Goal: Task Accomplishment & Management: Use online tool/utility

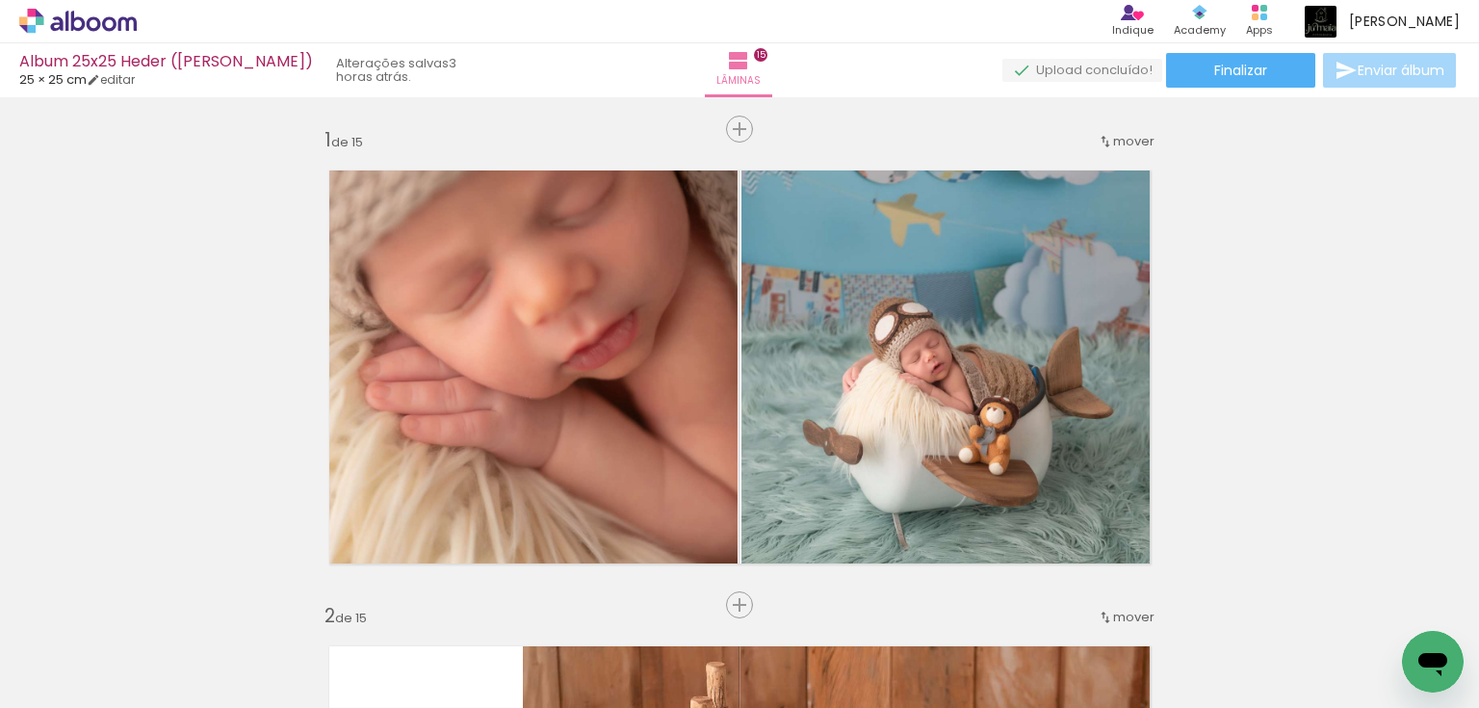
scroll to position [0, 2243]
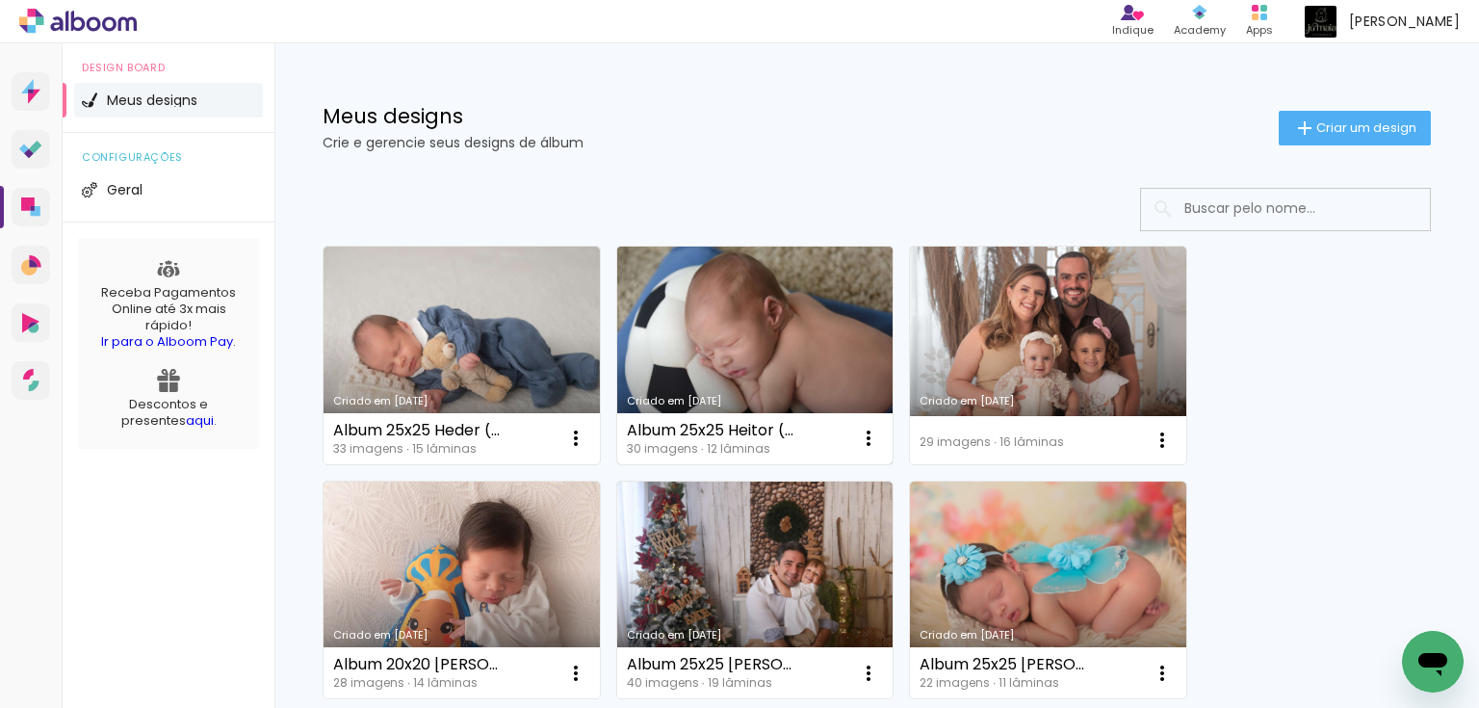
scroll to position [50, 0]
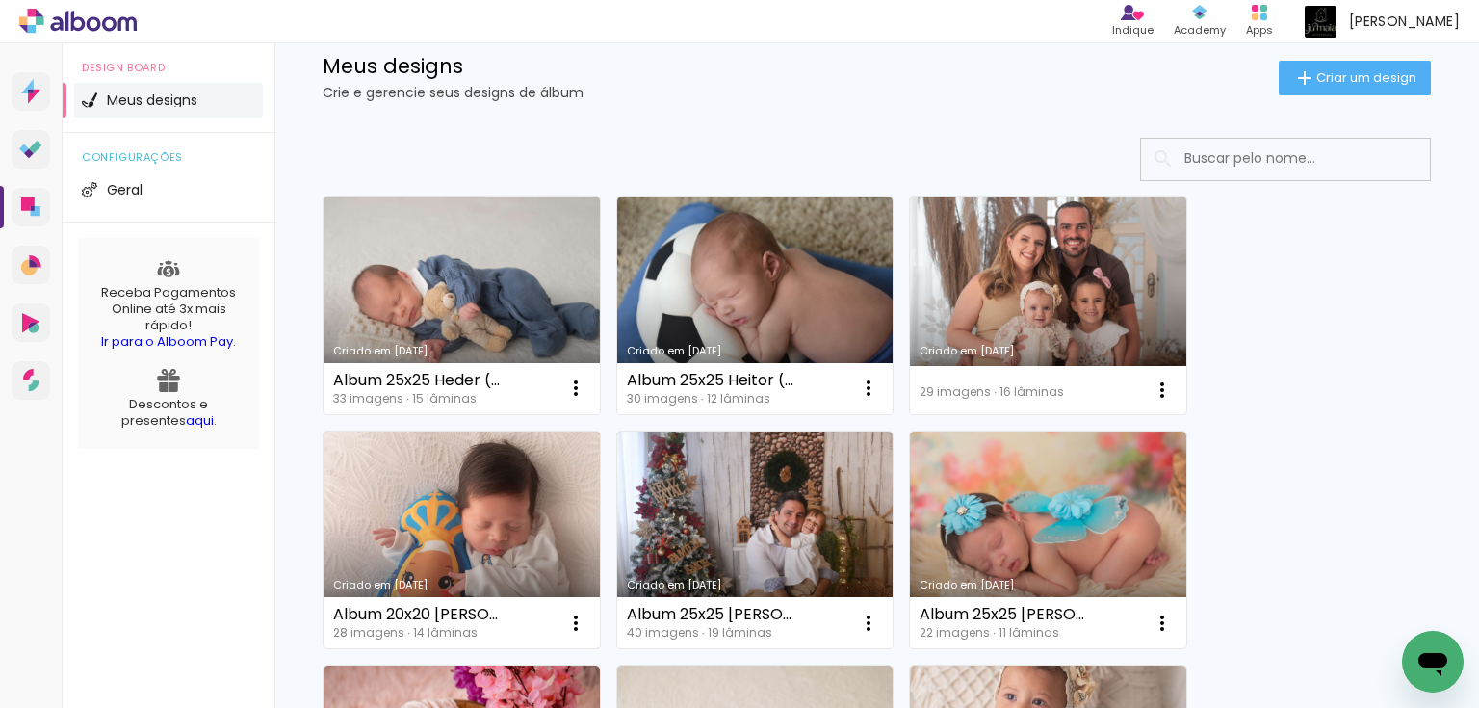
click at [511, 597] on div "Album 20x20 Rafael (giovanna) 28 imagens ∙ 14 lâminas Abrir Fazer uma cópia Exc…" at bounding box center [462, 622] width 276 height 51
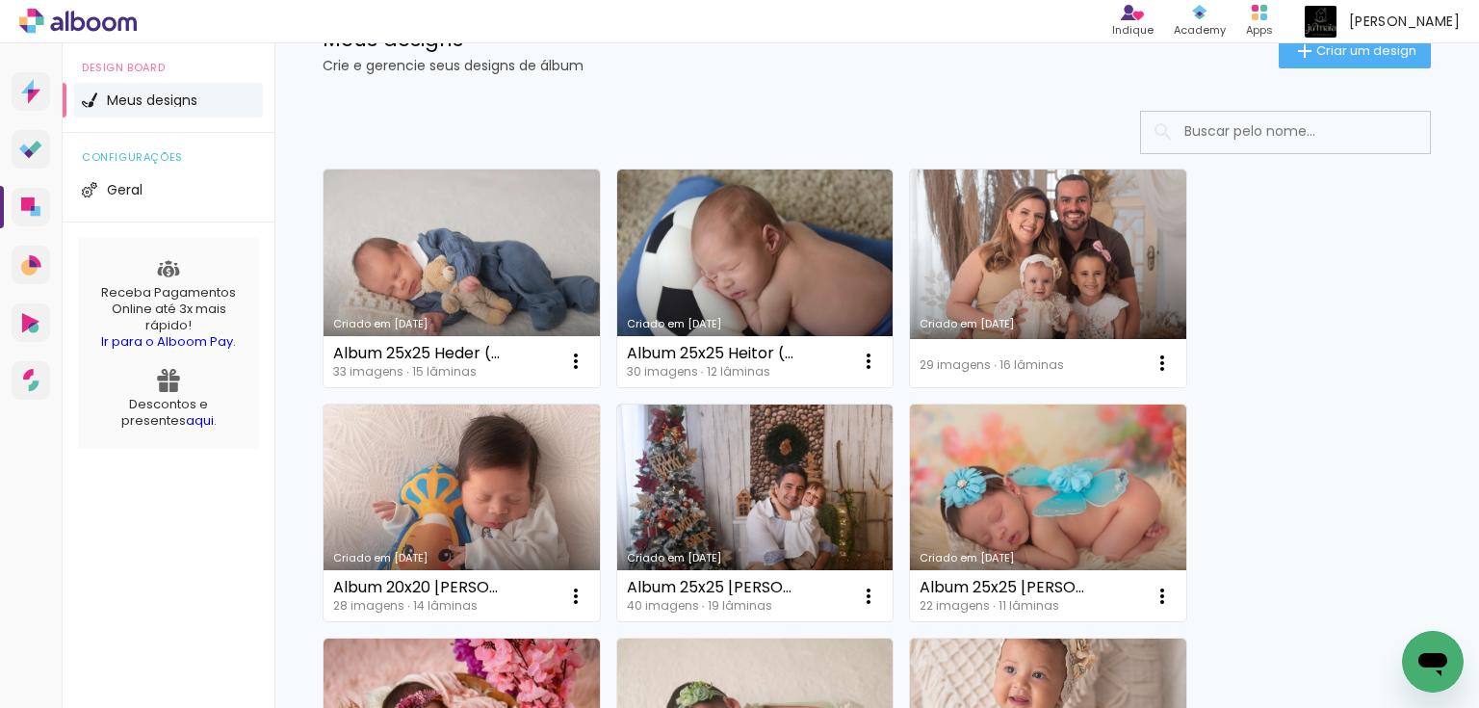
click at [492, 502] on link "Criado em [DATE]" at bounding box center [462, 513] width 276 height 218
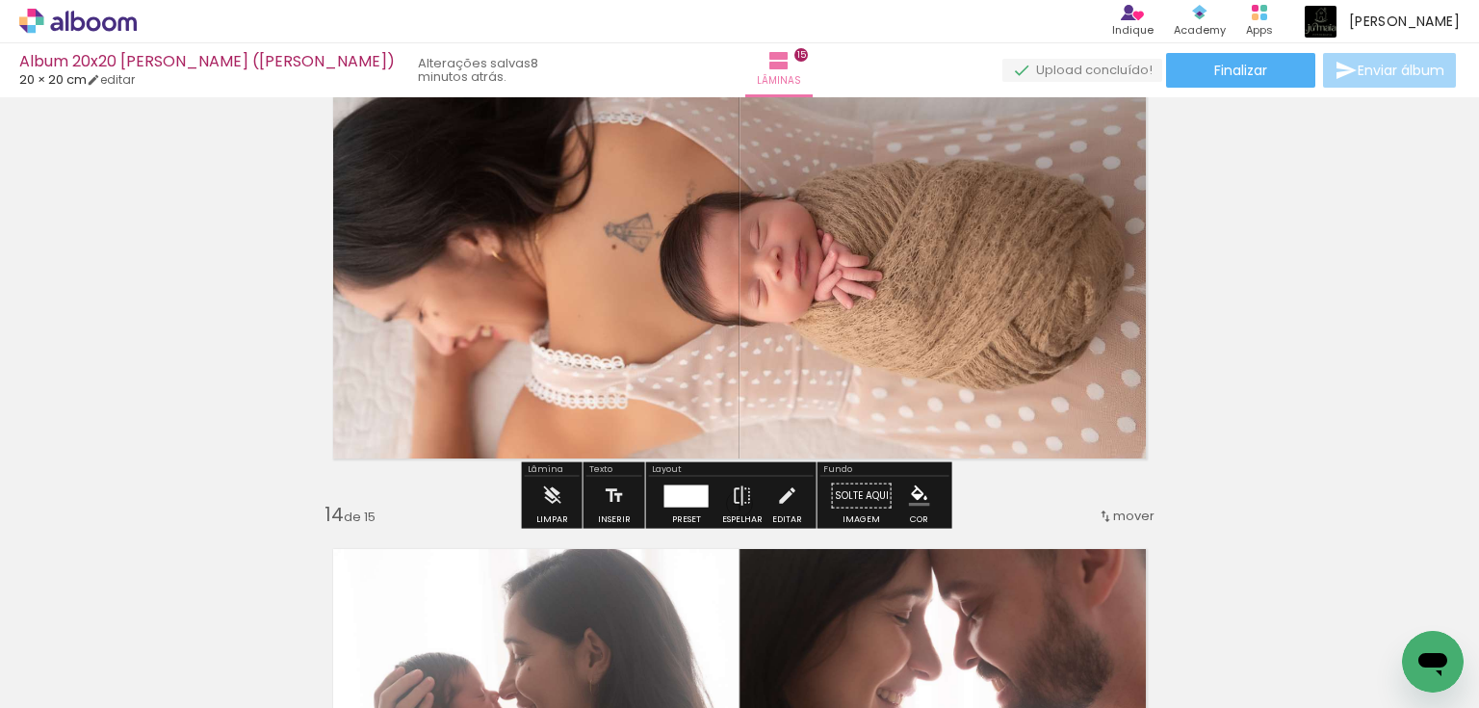
scroll to position [0, 1703]
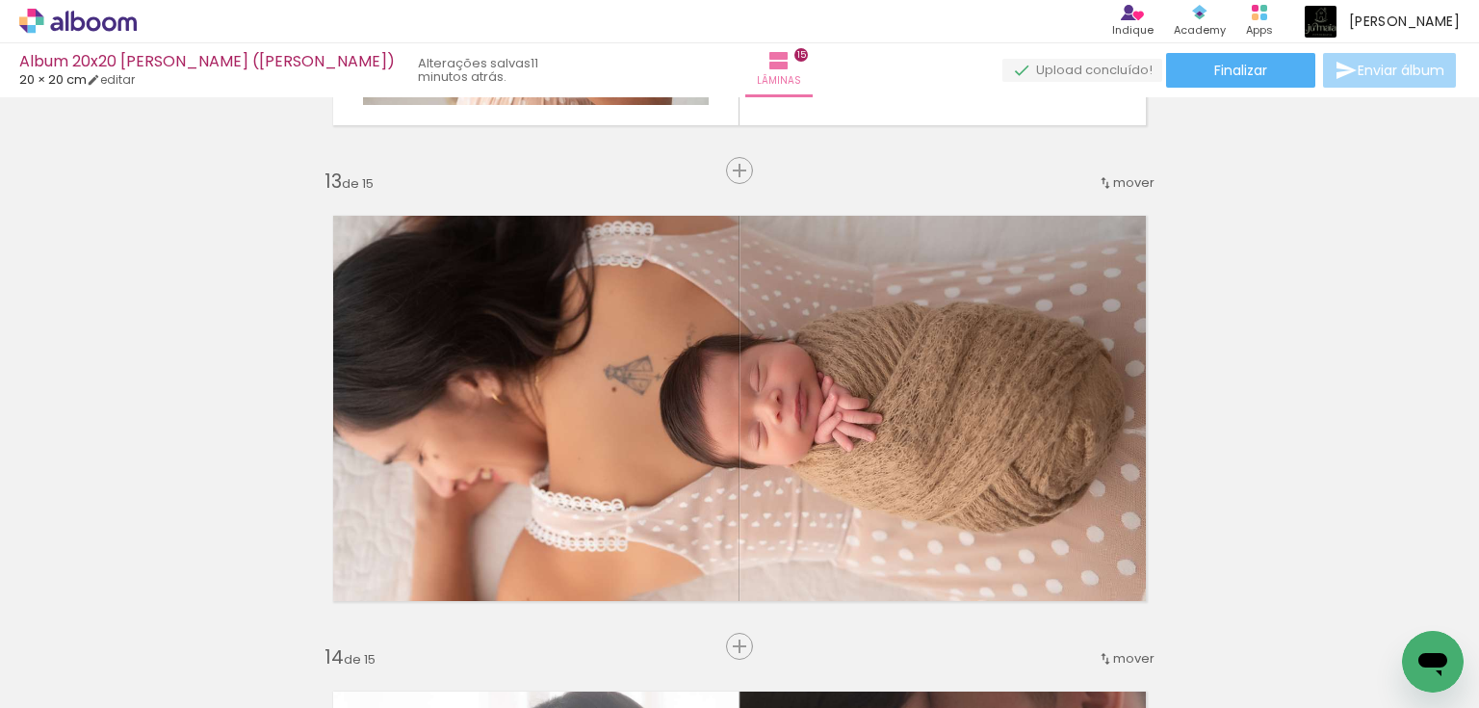
scroll to position [5727, 0]
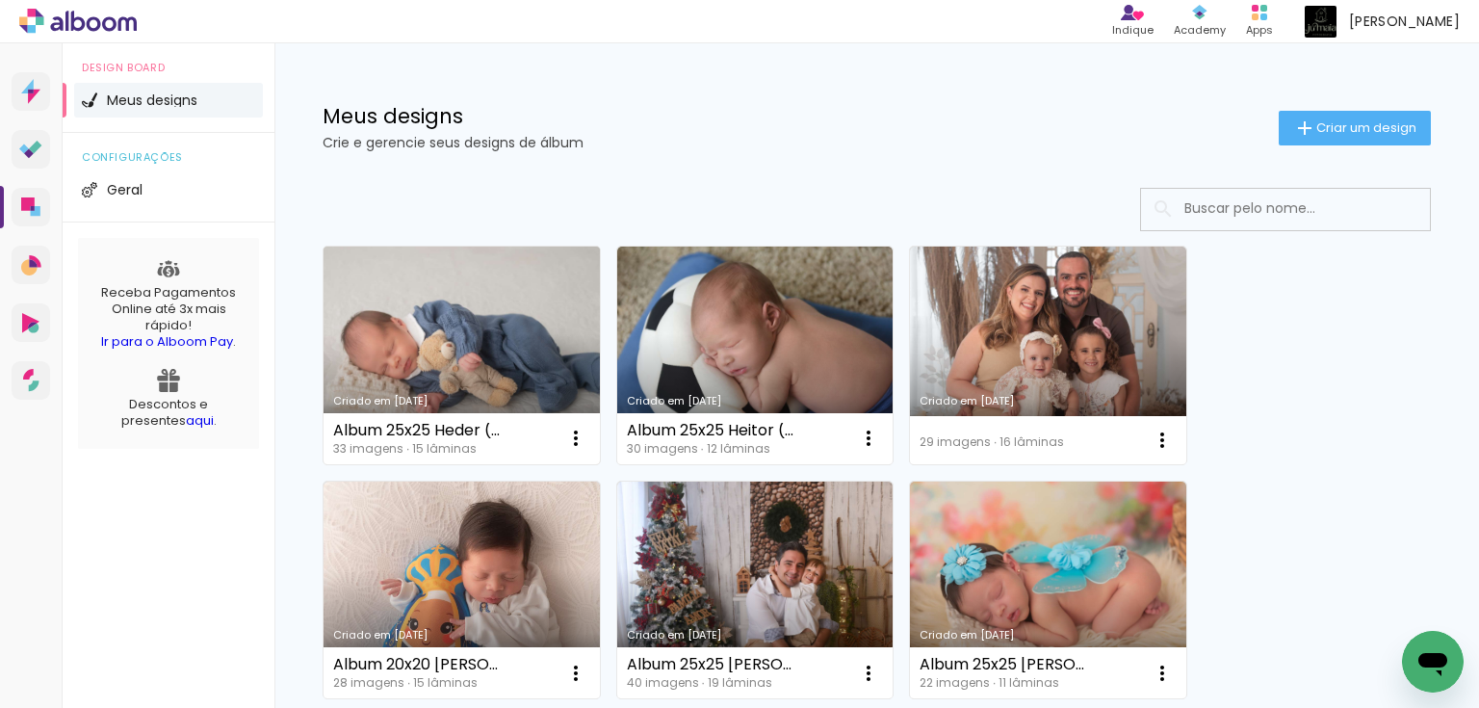
click at [520, 374] on link "Criado em [DATE]" at bounding box center [462, 355] width 276 height 218
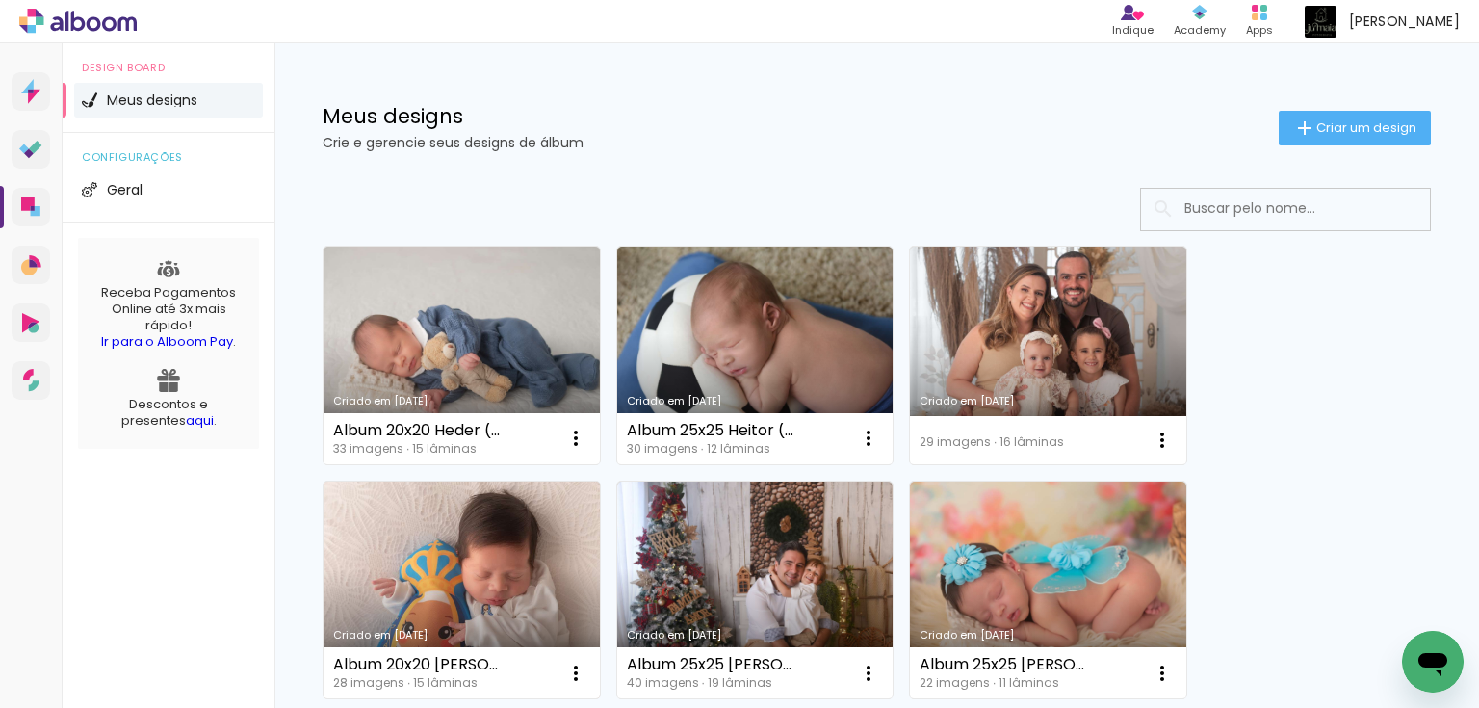
click at [481, 561] on link "Criado em [DATE]" at bounding box center [462, 590] width 276 height 218
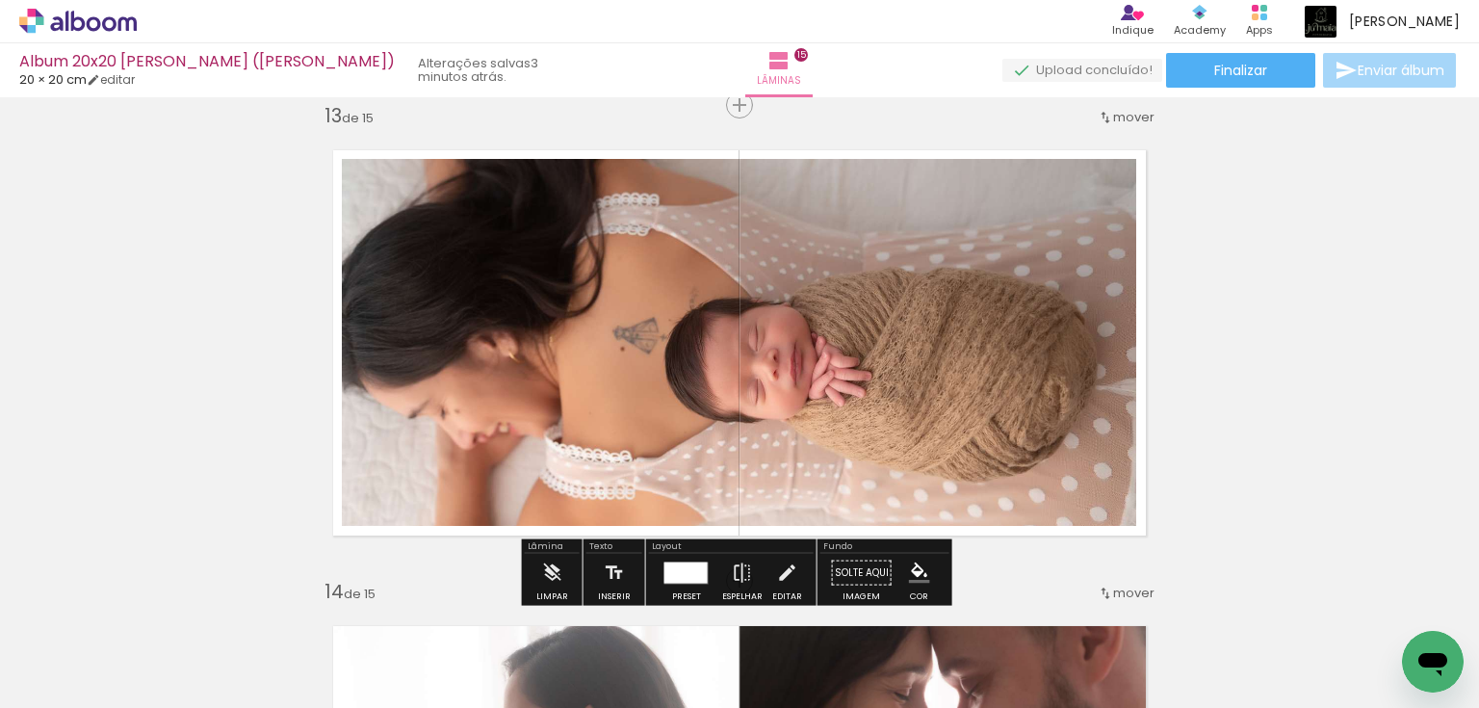
scroll to position [5623, 0]
